Goal: Information Seeking & Learning: Learn about a topic

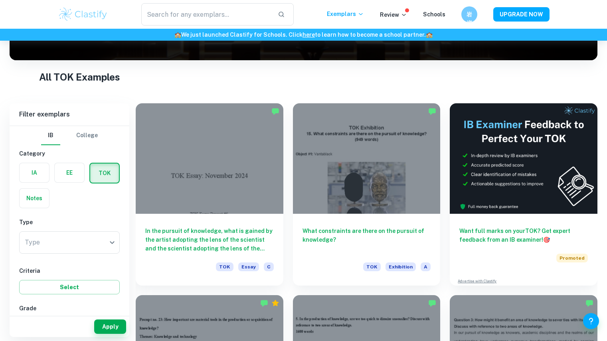
scroll to position [199, 0]
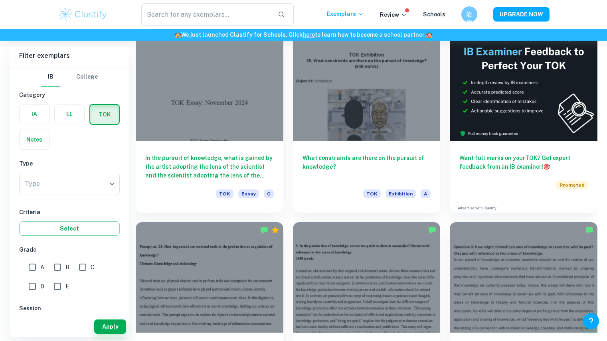
drag, startPoint x: 611, startPoint y: 19, endPoint x: 610, endPoint y: 39, distance: 19.9
click at [30, 268] on input "A" at bounding box center [32, 267] width 16 height 16
checkbox input "true"
click at [78, 182] on body "We value your privacy We use cookies to enhance your browsing experience, serve…" at bounding box center [303, 11] width 607 height 341
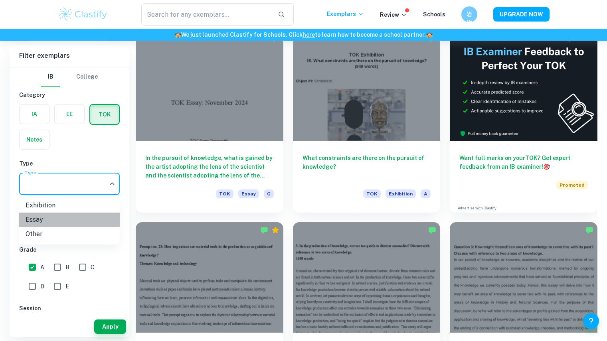
click at [60, 219] on li "Essay" at bounding box center [69, 220] width 101 height 14
type input "Essay"
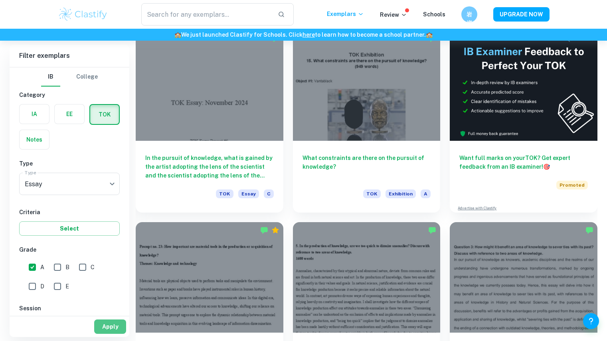
click at [101, 325] on button "Apply" at bounding box center [110, 326] width 32 height 14
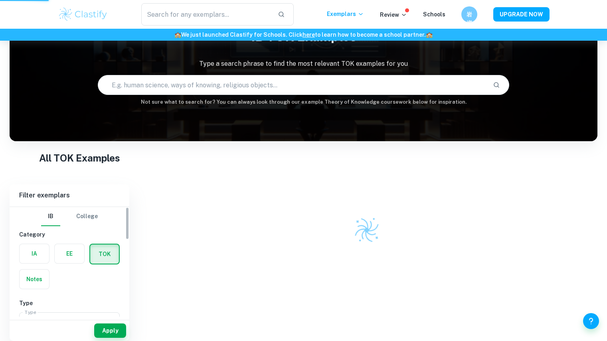
scroll to position [41, 0]
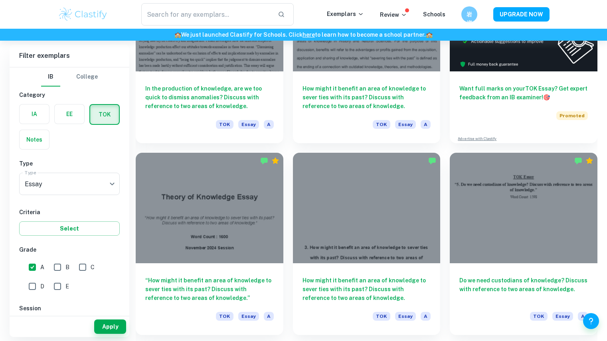
scroll to position [312, 0]
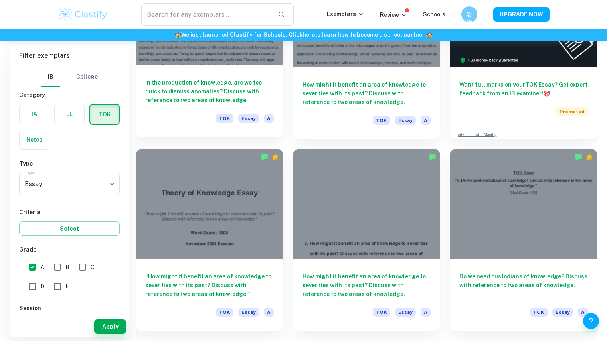
click at [212, 93] on h6 "In the production of knowledge, are we too quick to dismiss anomalies? Discuss …" at bounding box center [209, 91] width 128 height 26
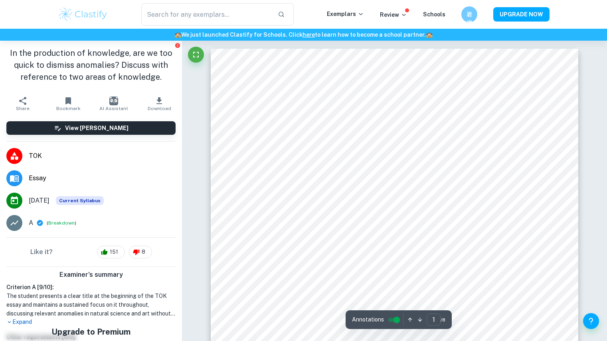
scroll to position [86, 0]
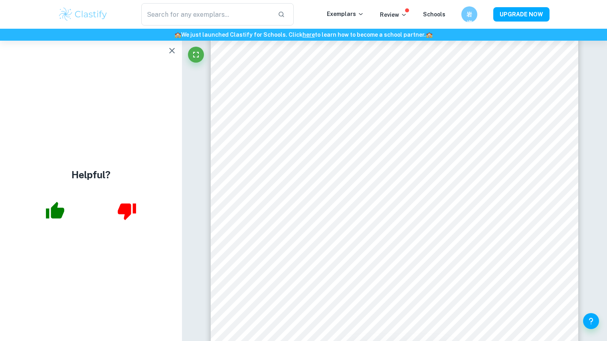
click at [169, 52] on icon "button" at bounding box center [172, 51] width 10 height 10
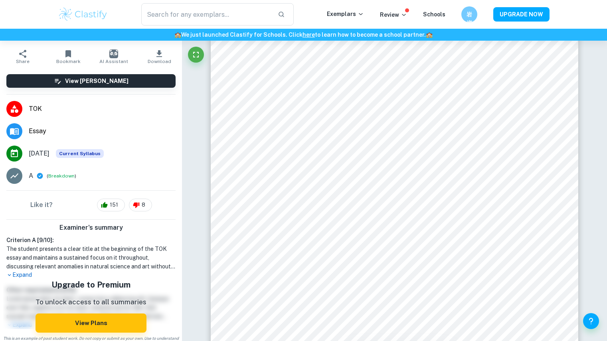
scroll to position [57, 0]
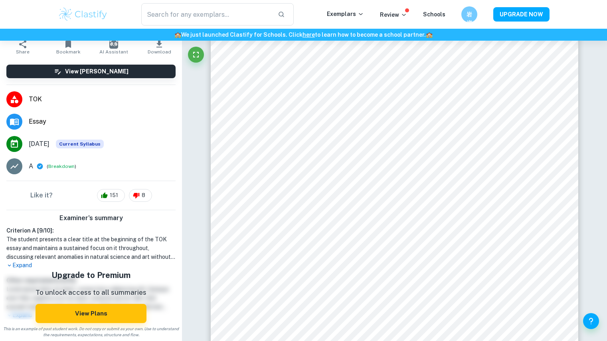
click at [20, 266] on p "Expand" at bounding box center [90, 265] width 169 height 8
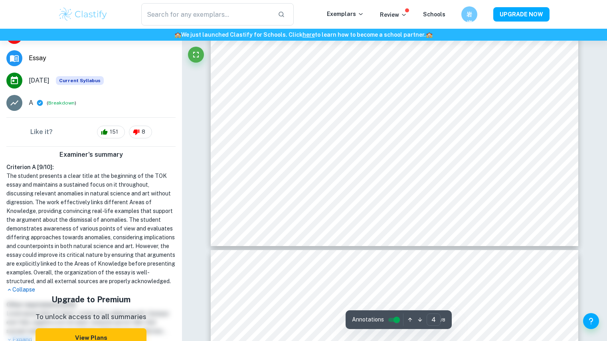
scroll to position [1911, 0]
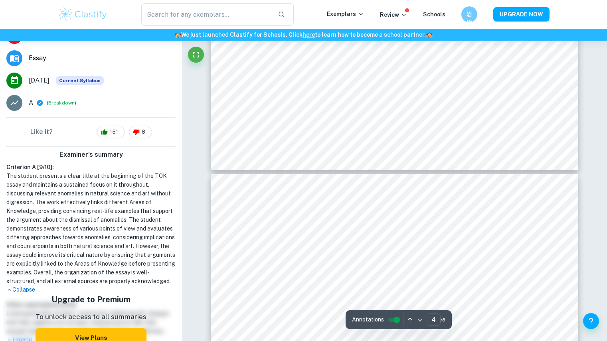
type input "5"
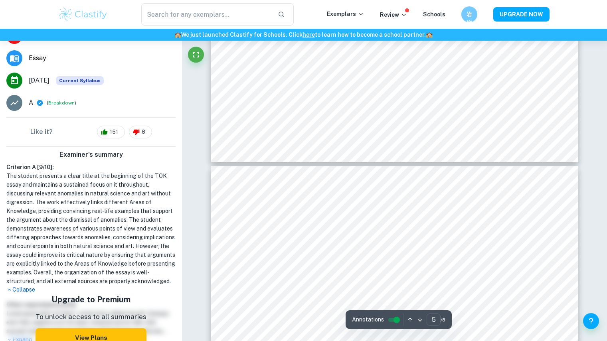
scroll to position [1918, 0]
